Goal: Transaction & Acquisition: Purchase product/service

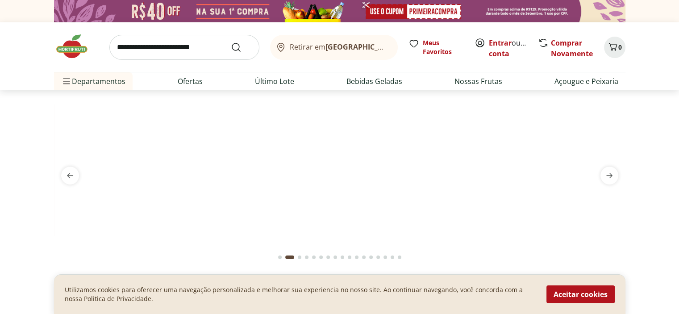
click at [126, 53] on input "search" at bounding box center [184, 47] width 150 height 25
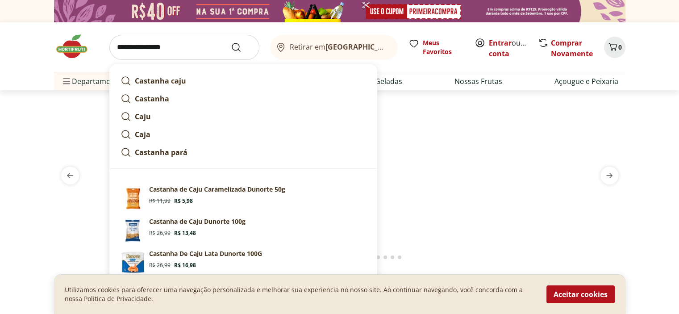
type input "**********"
click at [231, 42] on button "Submit Search" at bounding box center [241, 47] width 21 height 11
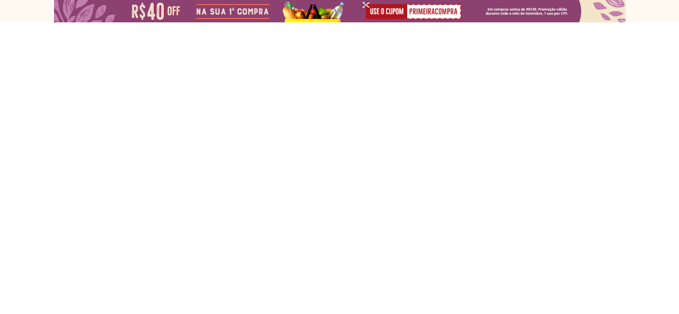
select select "**********"
